Goal: Information Seeking & Learning: Learn about a topic

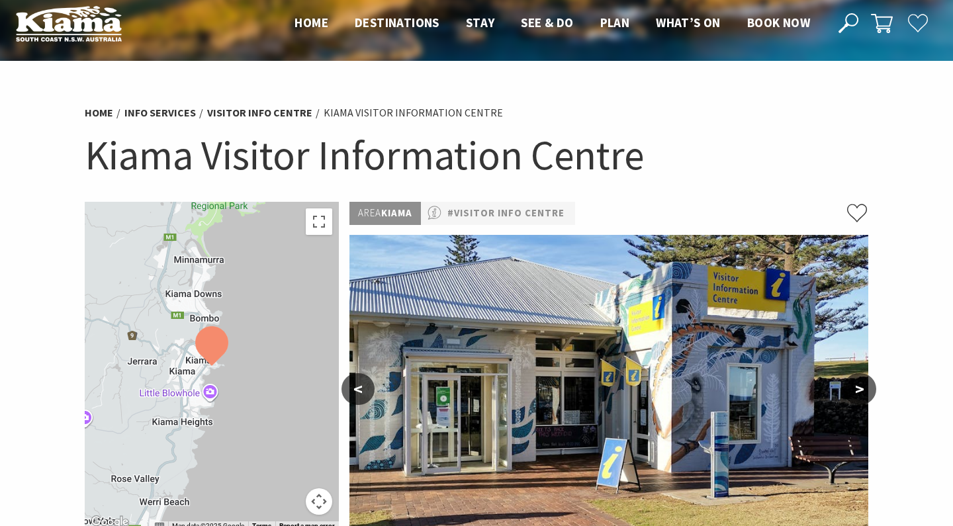
scroll to position [15, 0]
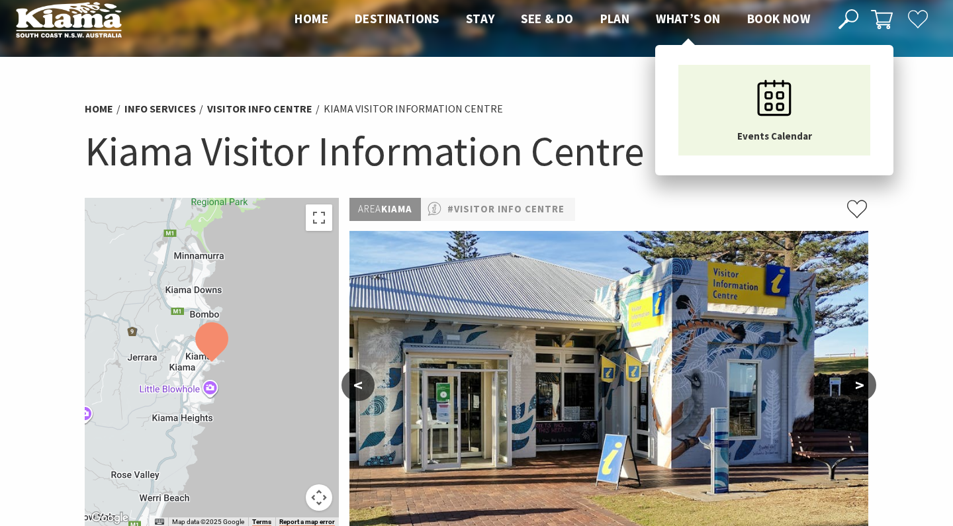
click at [684, 18] on span "What’s On" at bounding box center [688, 19] width 65 height 16
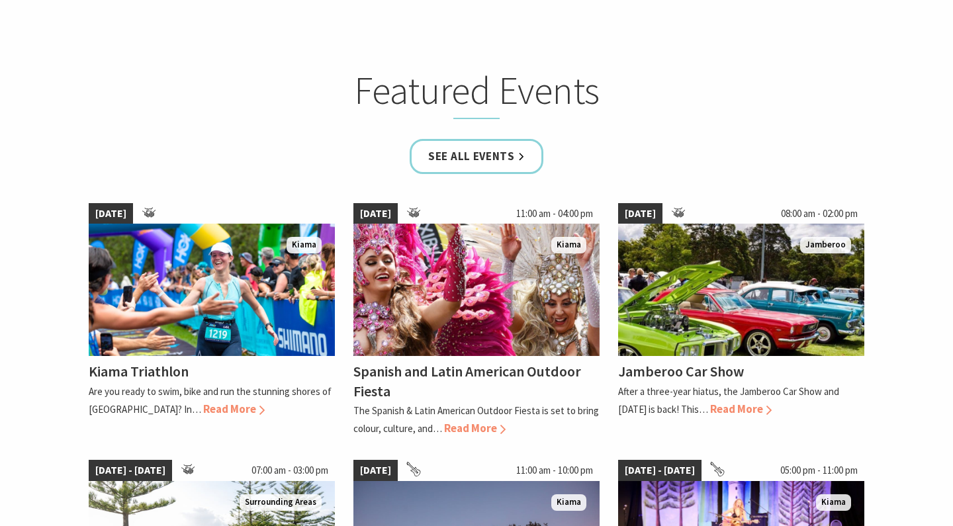
scroll to position [779, 0]
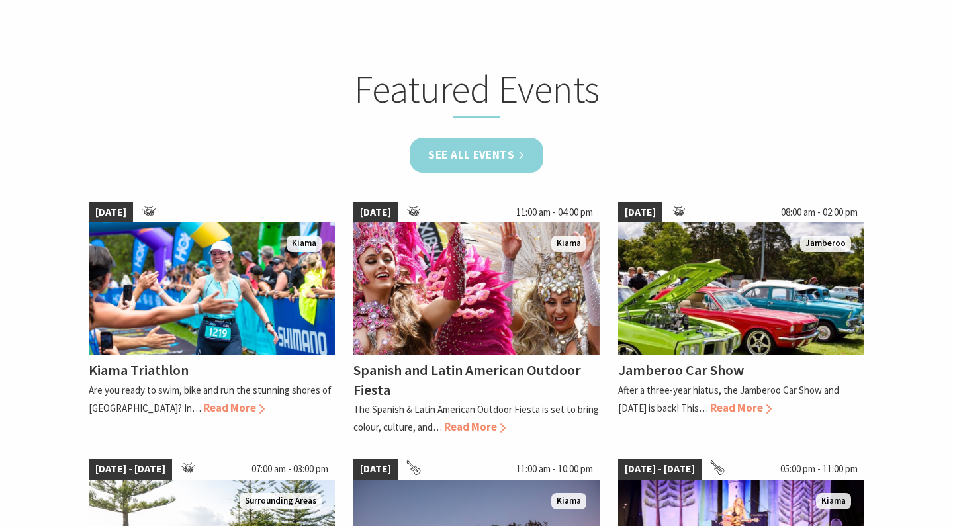
click at [483, 146] on link "See all Events" at bounding box center [477, 155] width 134 height 35
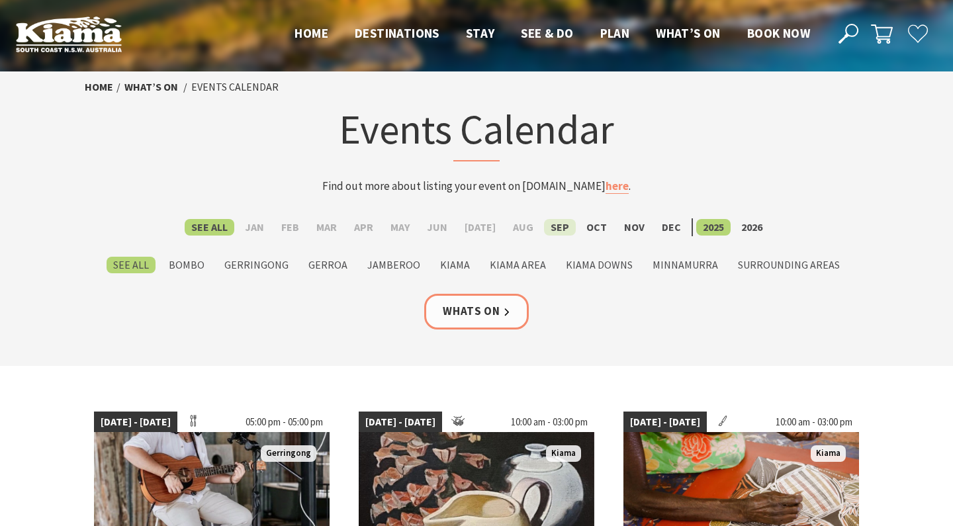
click at [550, 226] on label "Sep" at bounding box center [560, 227] width 32 height 17
click at [0, 0] on input "Sep" at bounding box center [0, 0] width 0 height 0
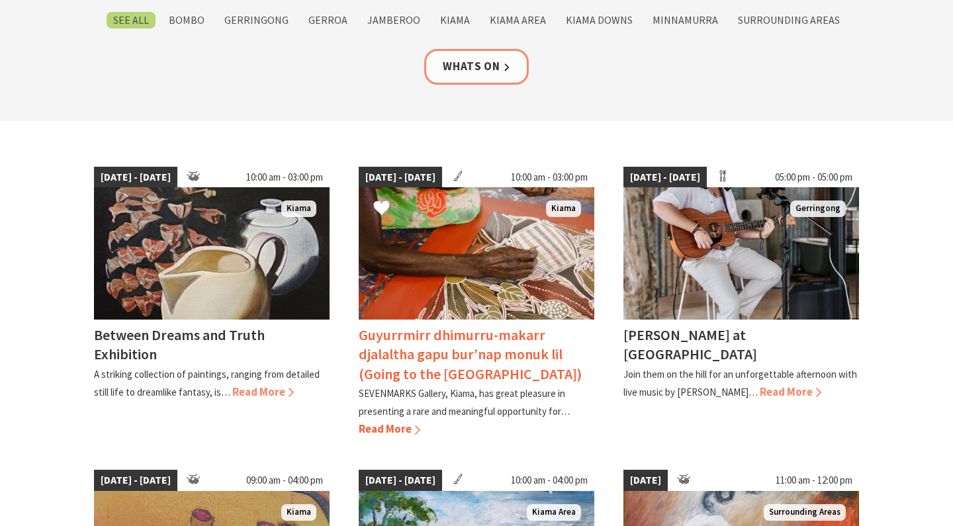
scroll to position [255, 0]
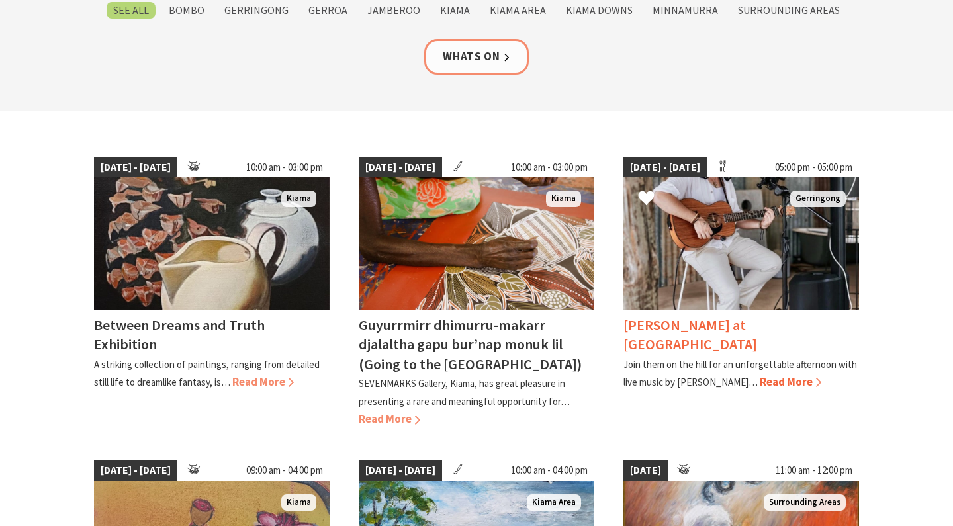
click at [670, 320] on h4 "[PERSON_NAME] at [GEOGRAPHIC_DATA]" at bounding box center [691, 335] width 134 height 38
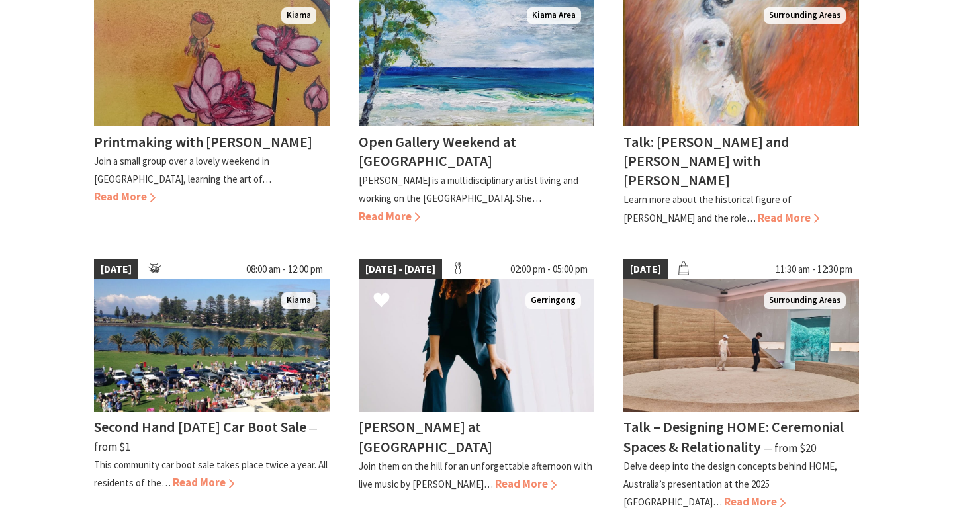
scroll to position [743, 0]
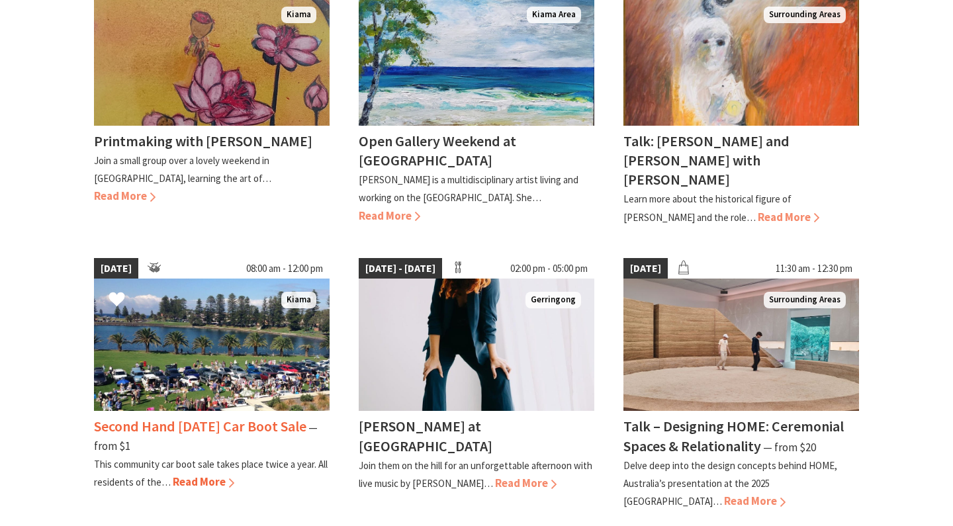
click at [223, 417] on h4 "Second Hand Saturday Car Boot Sale" at bounding box center [200, 426] width 212 height 19
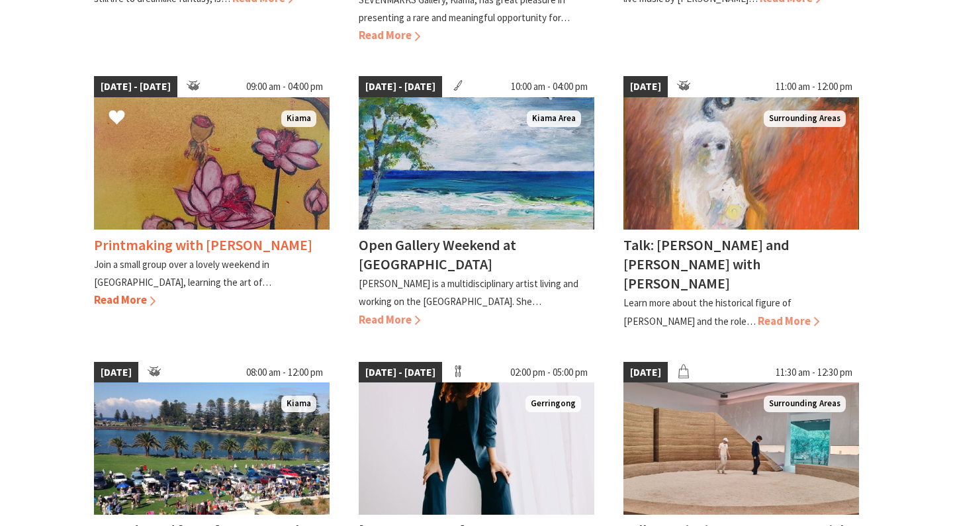
scroll to position [632, 0]
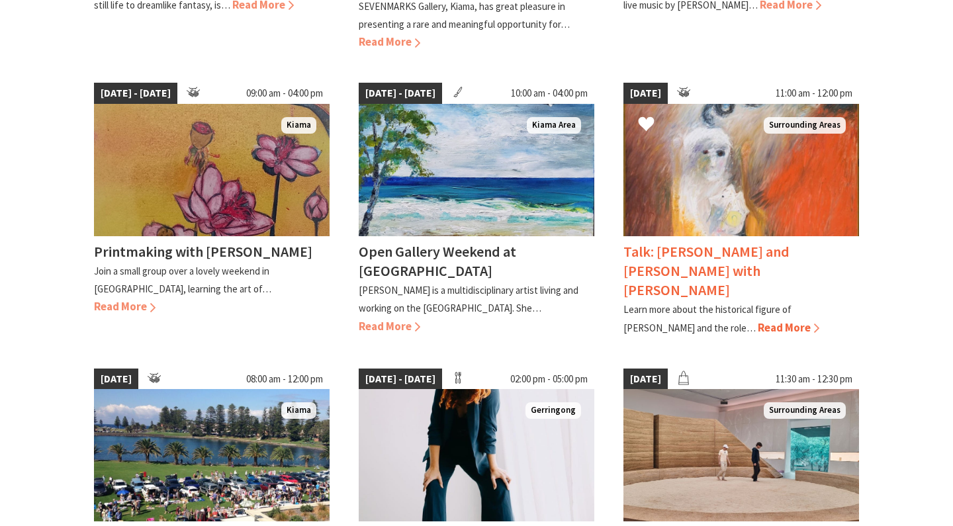
click at [711, 248] on h4 "Talk: Arthur Boyd and St Francis of Assisi with Margaret Pont" at bounding box center [707, 270] width 166 height 57
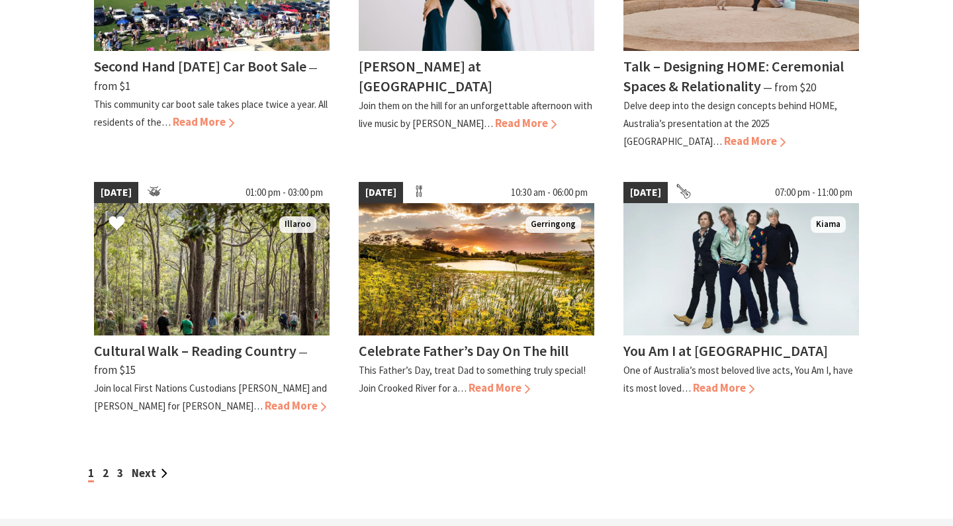
scroll to position [1116, 0]
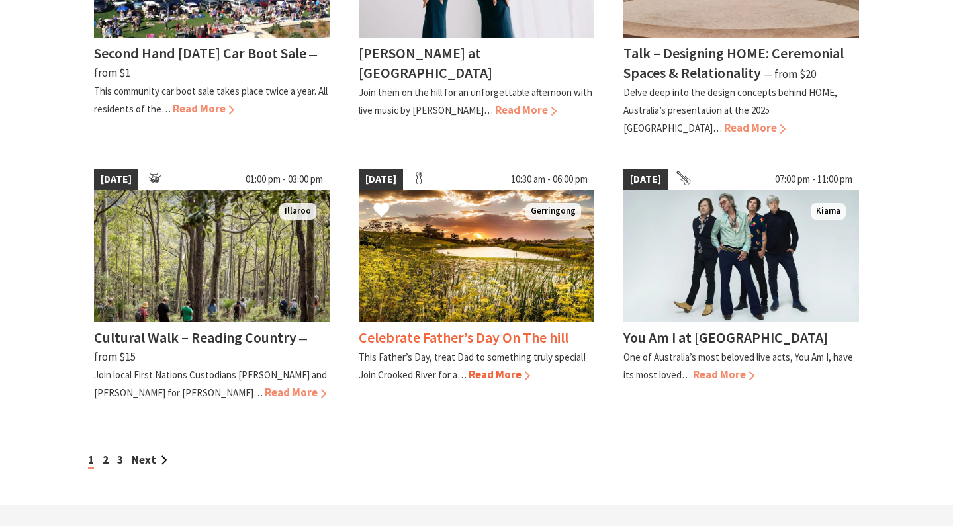
click at [438, 328] on h4 "Celebrate Father’s Day On The hill" at bounding box center [464, 337] width 210 height 19
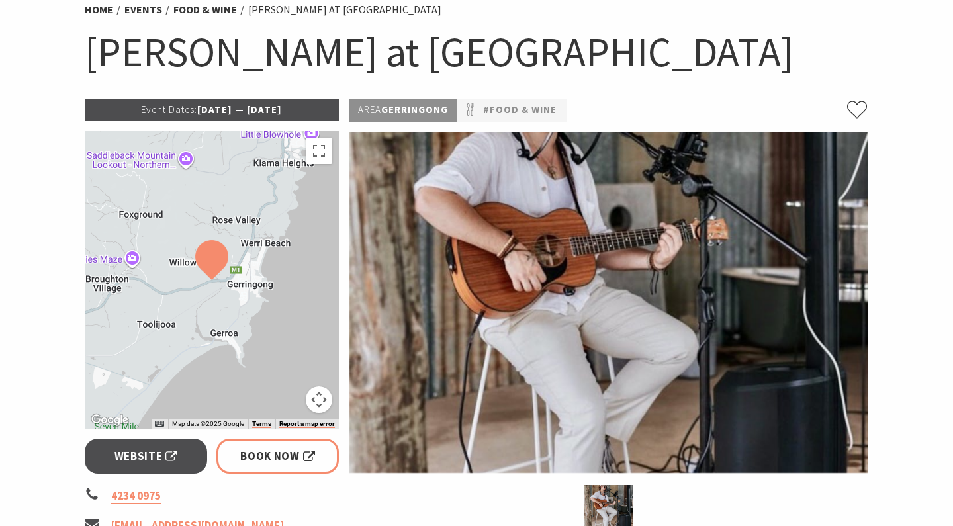
scroll to position [118, 0]
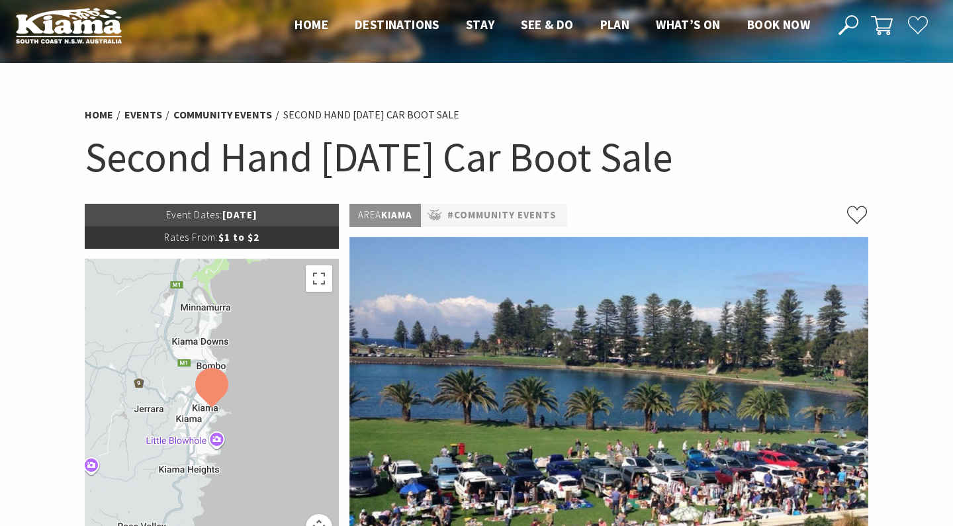
scroll to position [2, 0]
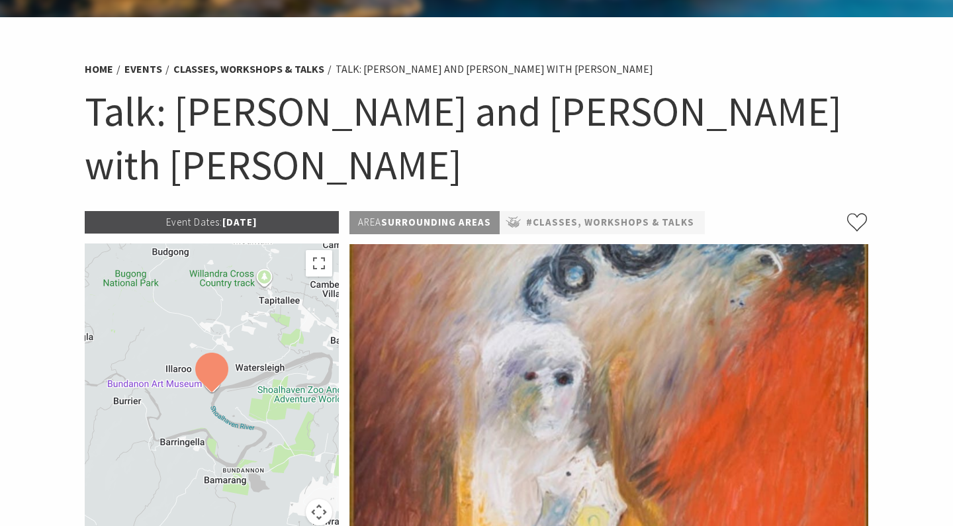
scroll to position [52, 0]
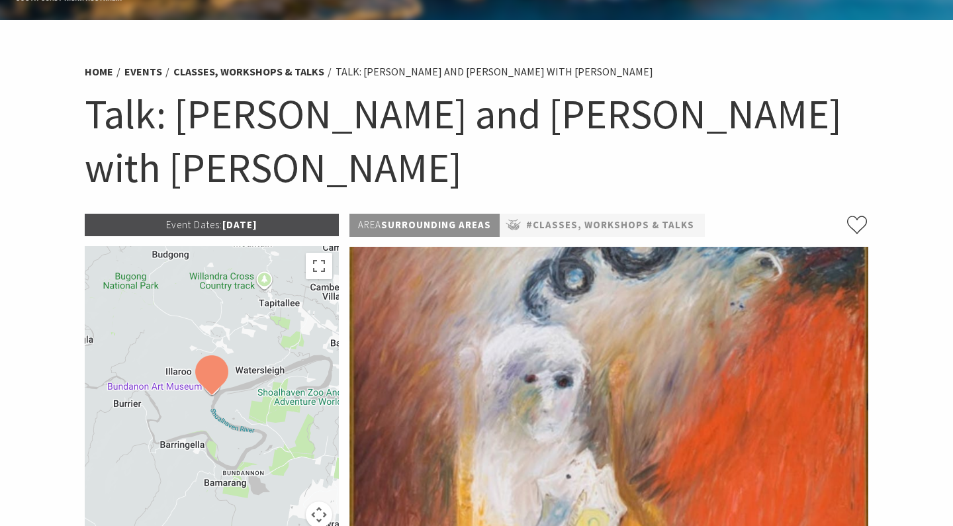
drag, startPoint x: 85, startPoint y: 105, endPoint x: 357, endPoint y: 165, distance: 278.0
click at [357, 165] on h1 "Talk: Arthur Boyd and St Francis of Assisi with Margaret Pont" at bounding box center [477, 140] width 784 height 107
copy h1 "Talk: Arthur Boyd and St Francis of Assisi with Margaret Pont"
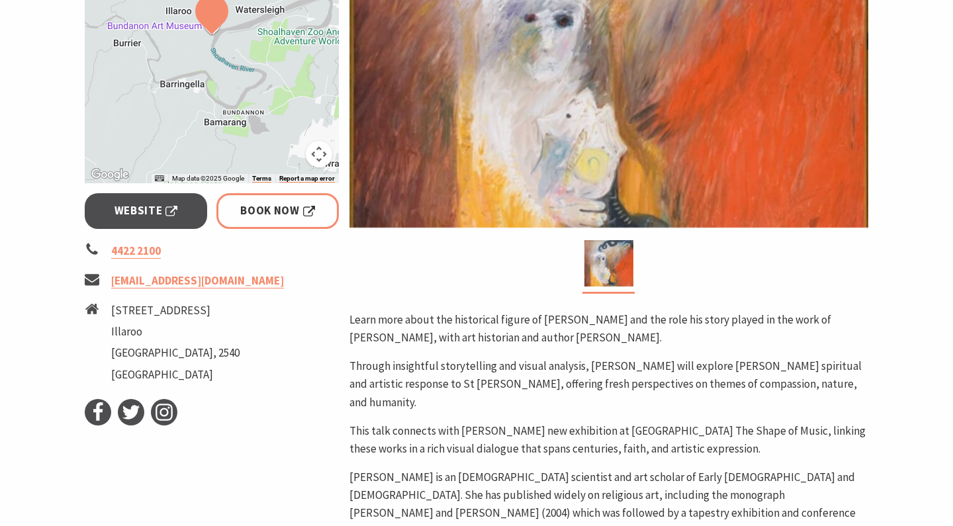
scroll to position [419, 0]
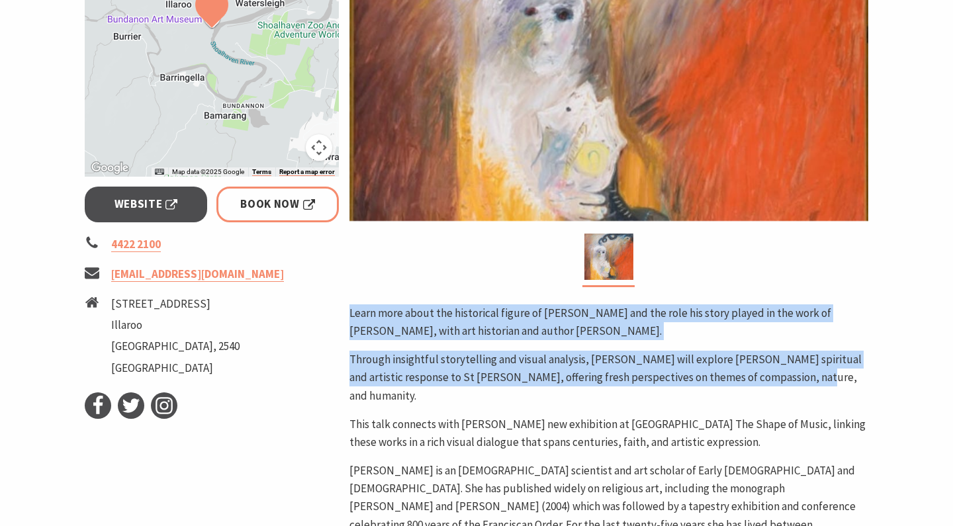
drag, startPoint x: 351, startPoint y: 310, endPoint x: 801, endPoint y: 384, distance: 455.4
click at [801, 384] on div "Learn more about the historical figure of St Francis of Assisi and the role his…" at bounding box center [608, 428] width 519 height 248
copy div "Learn more about the historical figure of St Francis of Assisi and the role his…"
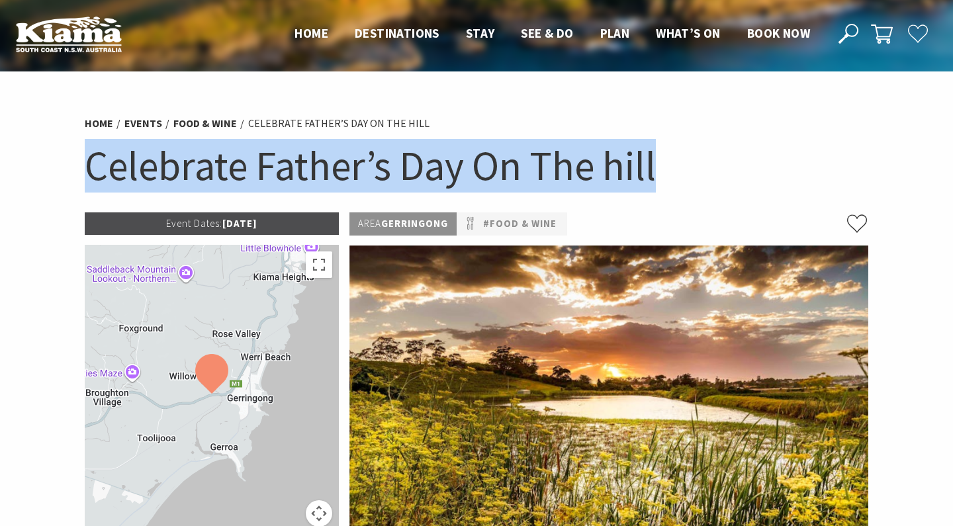
drag, startPoint x: 89, startPoint y: 158, endPoint x: 686, endPoint y: 165, distance: 596.4
click at [686, 165] on h1 "Celebrate Father’s Day On The hill" at bounding box center [477, 166] width 784 height 54
copy h1 "Celebrate Father’s Day On The hill"
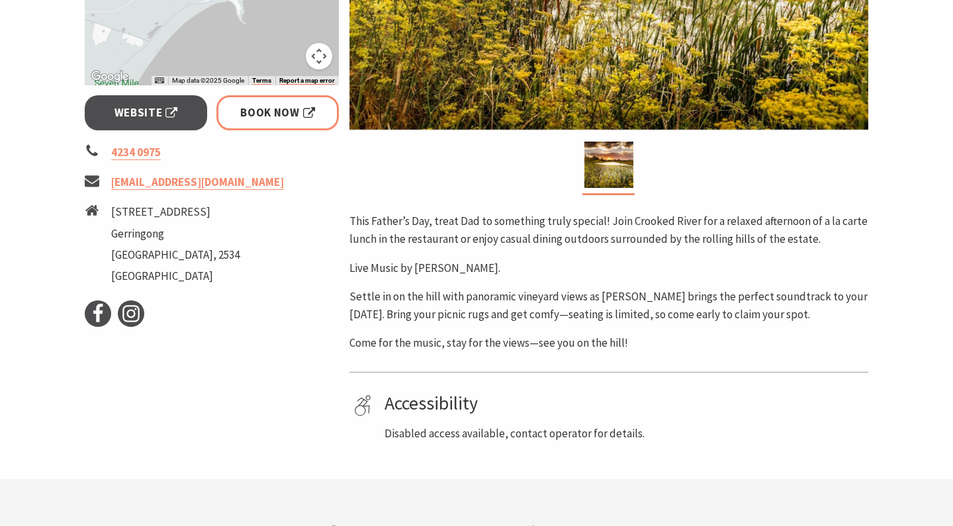
scroll to position [462, 0]
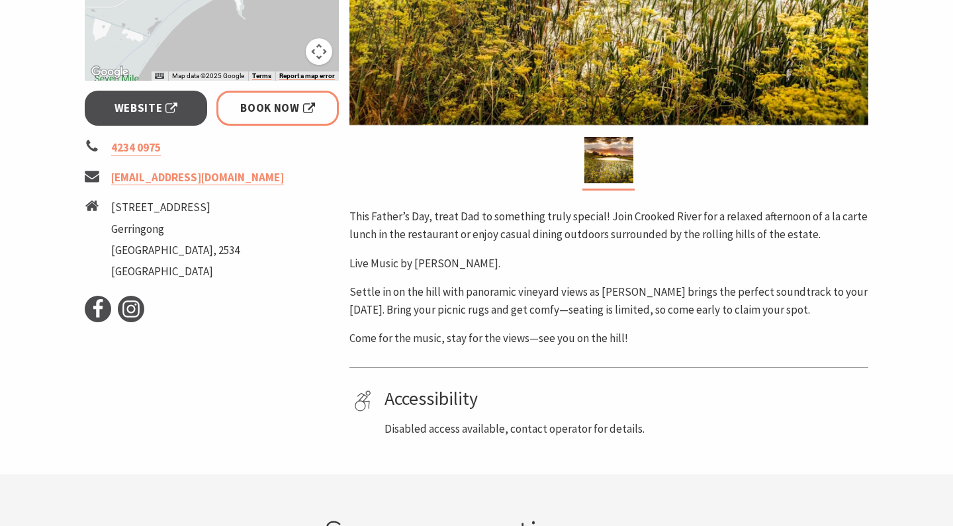
drag, startPoint x: 350, startPoint y: 209, endPoint x: 509, endPoint y: 263, distance: 167.9
click at [509, 263] on div "This Father’s Day, treat Dad to something truly special! Join Crooked River for…" at bounding box center [608, 278] width 519 height 140
copy div "This Father’s Day, treat Dad to something truly special! Join Crooked River for…"
